Goal: Communication & Community: Answer question/provide support

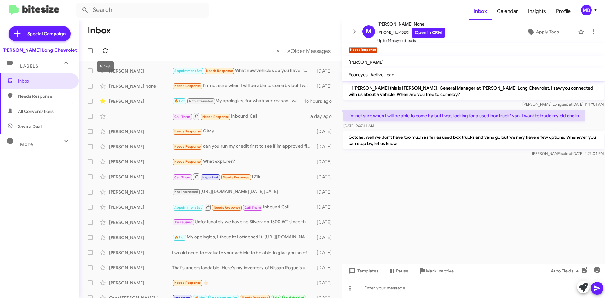
click at [109, 51] on span at bounding box center [105, 51] width 13 height 8
click at [51, 86] on span "Inbox" at bounding box center [39, 80] width 79 height 15
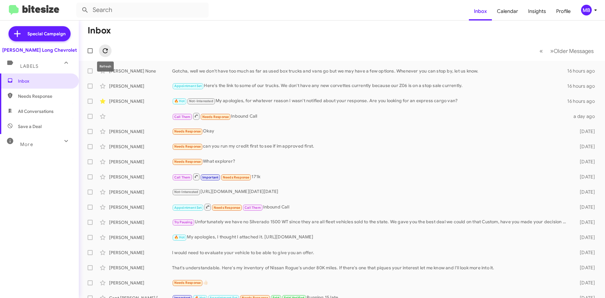
click at [106, 54] on icon at bounding box center [106, 51] width 8 height 8
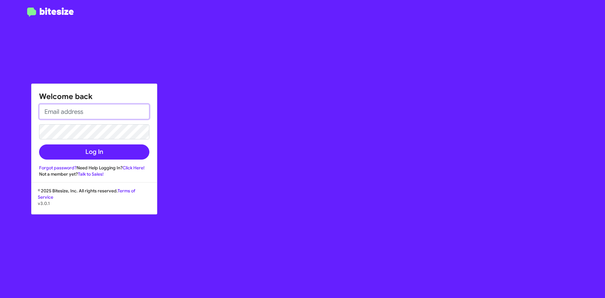
type input "[EMAIL_ADDRESS][DOMAIN_NAME]"
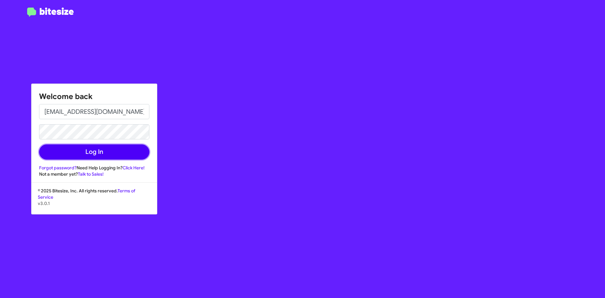
click at [117, 148] on button "Log In" at bounding box center [94, 151] width 110 height 15
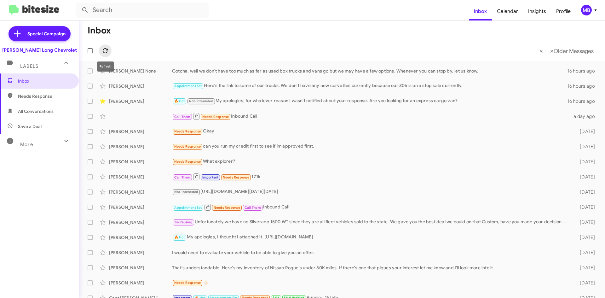
click at [110, 52] on span at bounding box center [105, 51] width 13 height 8
click at [104, 49] on icon at bounding box center [105, 50] width 5 height 5
click at [326, 212] on div "[PERSON_NAME] Appointment Set Needs Response Call Them Inbound Call [DATE]" at bounding box center [342, 207] width 516 height 13
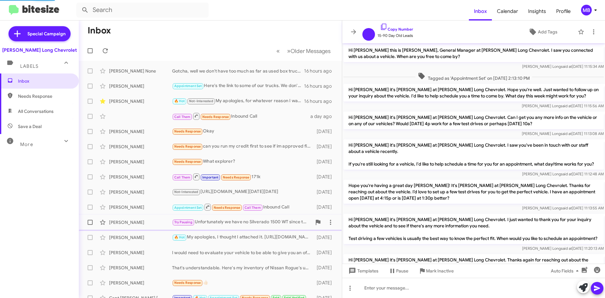
scroll to position [91, 0]
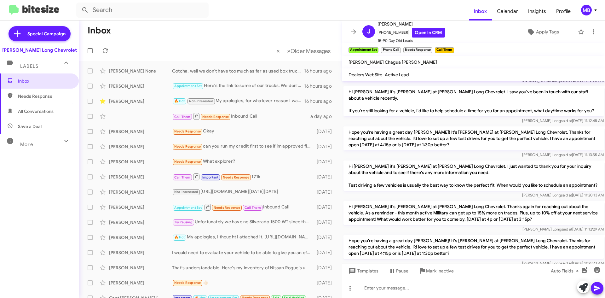
drag, startPoint x: 62, startPoint y: 103, endPoint x: 60, endPoint y: 92, distance: 11.0
click at [62, 103] on span "Needs Response" at bounding box center [39, 96] width 79 height 15
type input "in:needs-response"
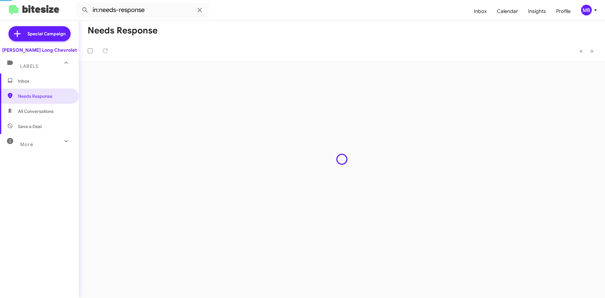
click at [56, 81] on span "Inbox" at bounding box center [45, 81] width 54 height 6
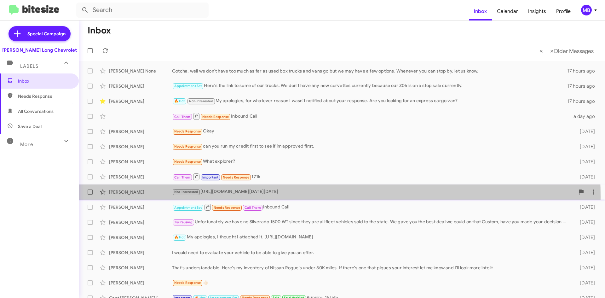
click at [215, 197] on div "[PERSON_NAME] Not-Interested [URL][DOMAIN_NAME][DATE][DATE] [DATE]" at bounding box center [342, 192] width 516 height 13
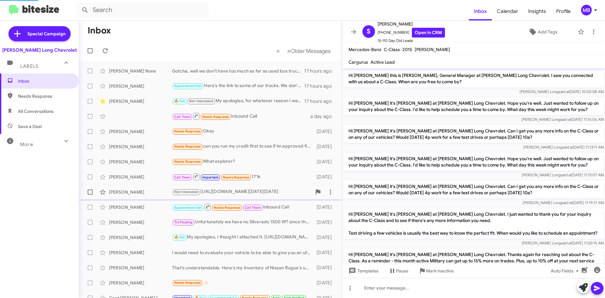
scroll to position [252, 0]
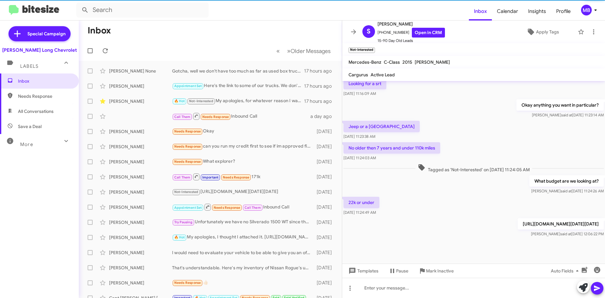
click at [49, 96] on span "Needs Response" at bounding box center [45, 96] width 54 height 6
type input "in:needs-response"
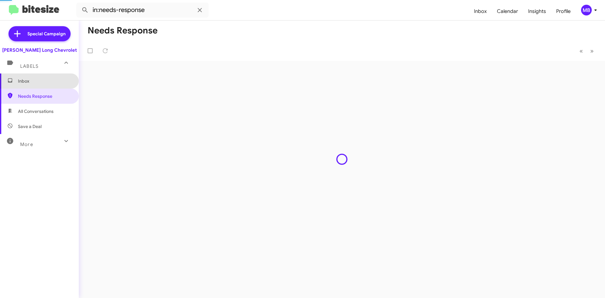
click at [50, 82] on span "Inbox" at bounding box center [45, 81] width 54 height 6
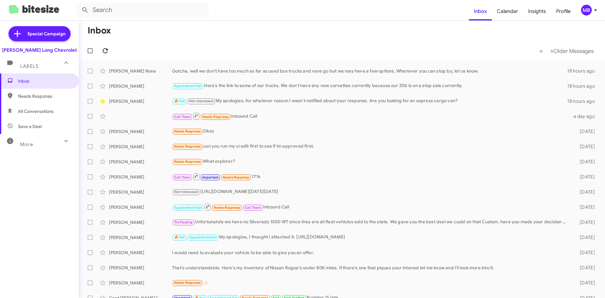
click at [106, 45] on button at bounding box center [105, 50] width 13 height 13
click at [106, 48] on icon at bounding box center [106, 51] width 8 height 8
